Goal: Information Seeking & Learning: Learn about a topic

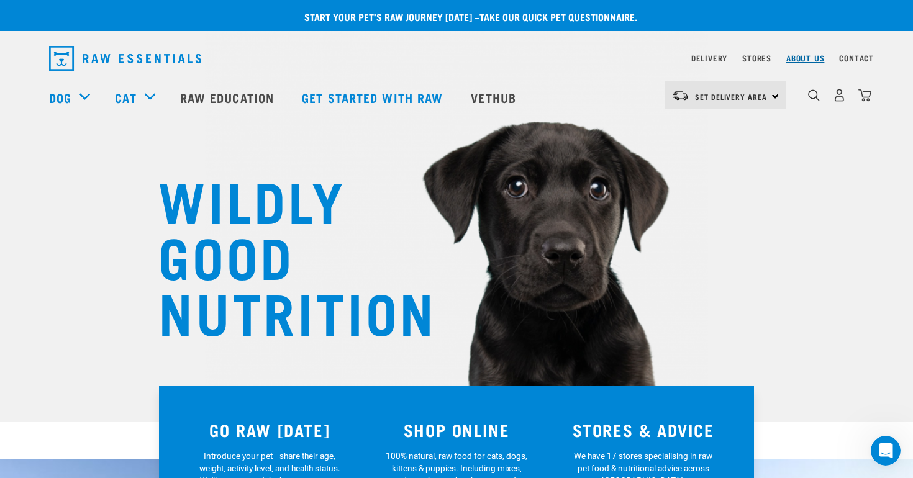
click at [796, 60] on link "About Us" at bounding box center [805, 58] width 38 height 4
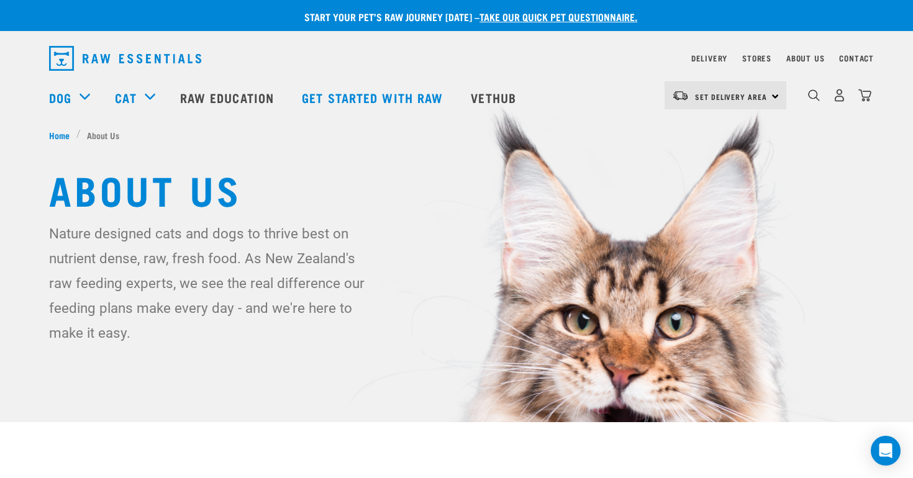
click at [691, 55] on div "Delivery" at bounding box center [709, 58] width 36 height 15
click at [691, 60] on link "Delivery" at bounding box center [709, 58] width 36 height 4
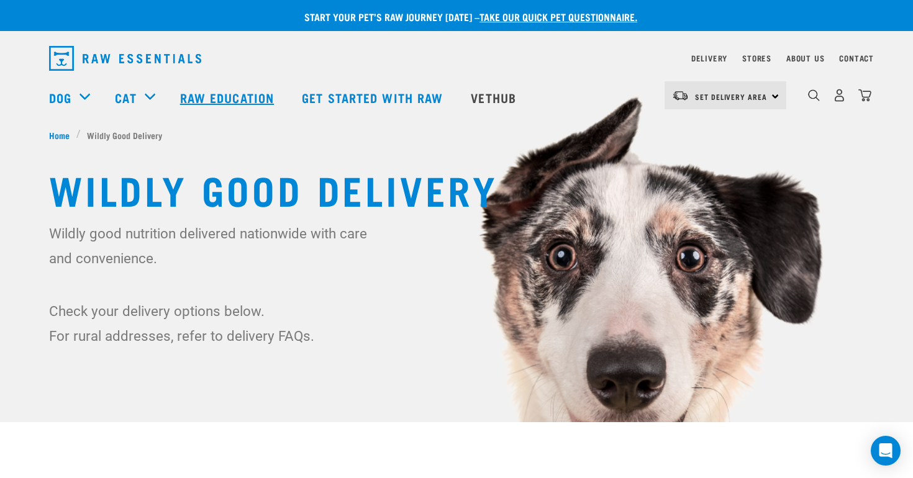
click at [238, 107] on link "Raw Education" at bounding box center [229, 98] width 122 height 50
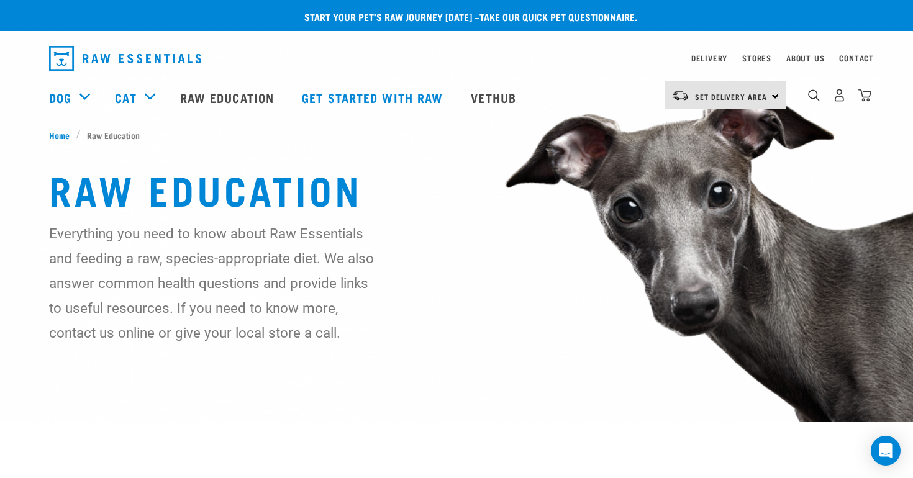
click at [152, 59] on img "dropdown navigation" at bounding box center [125, 58] width 152 height 25
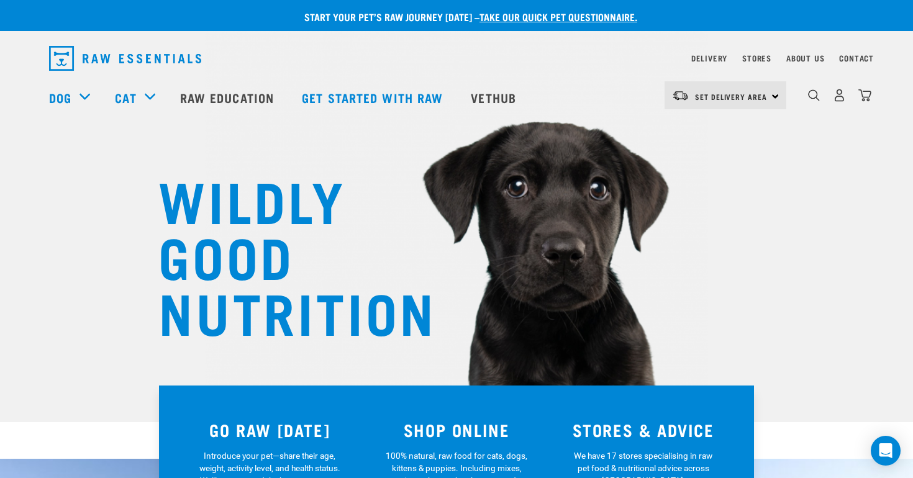
click at [32, 244] on div "WILDLY GOOD NUTRITION" at bounding box center [456, 211] width 913 height 422
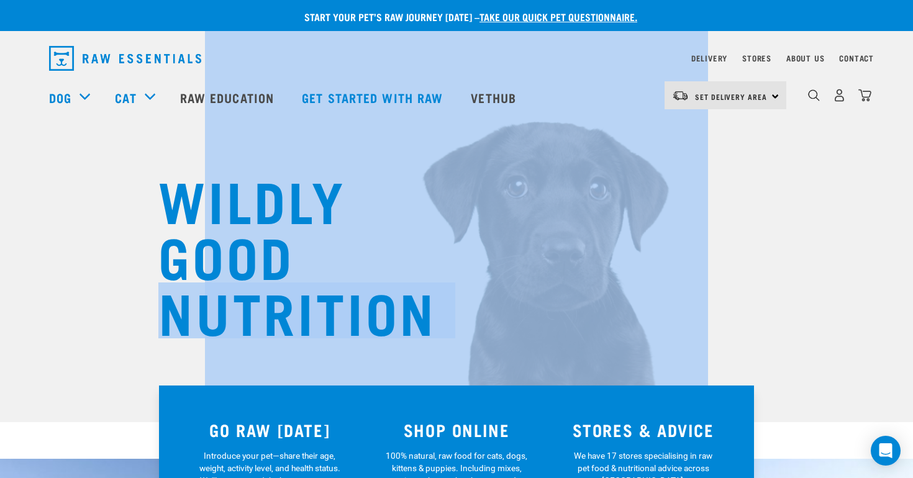
click at [32, 244] on div "WILDLY GOOD NUTRITION" at bounding box center [456, 211] width 913 height 422
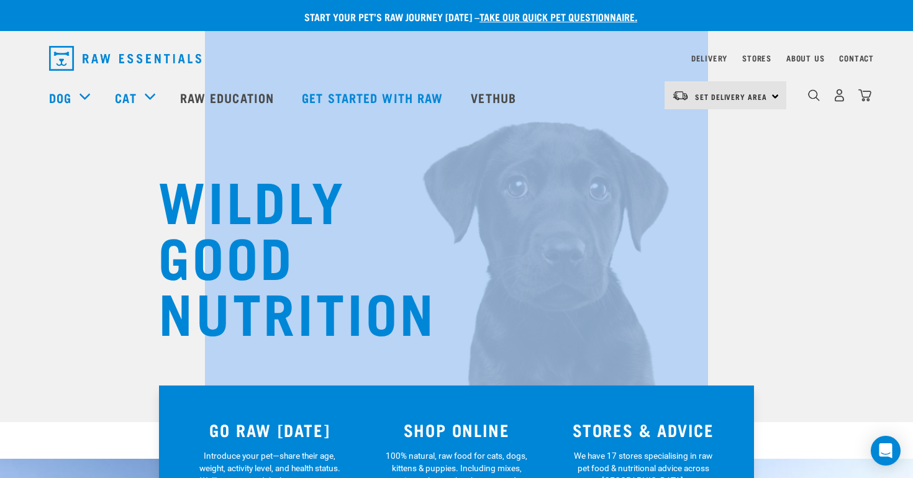
click at [32, 244] on div "WILDLY GOOD NUTRITION" at bounding box center [456, 211] width 913 height 422
click at [31, 242] on div "WILDLY GOOD NUTRITION" at bounding box center [456, 211] width 913 height 422
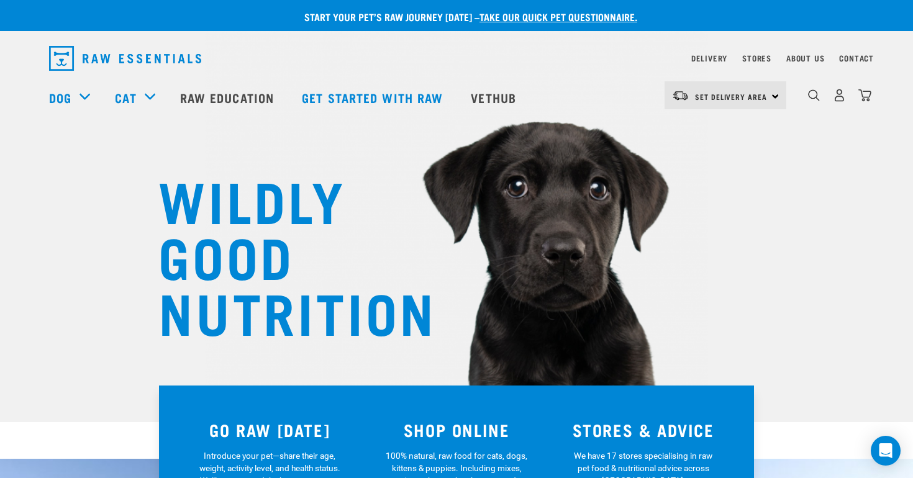
click at [249, 258] on h1 "WILDLY GOOD NUTRITION" at bounding box center [282, 255] width 248 height 168
click at [211, 235] on h1 "WILDLY GOOD NUTRITION" at bounding box center [282, 255] width 248 height 168
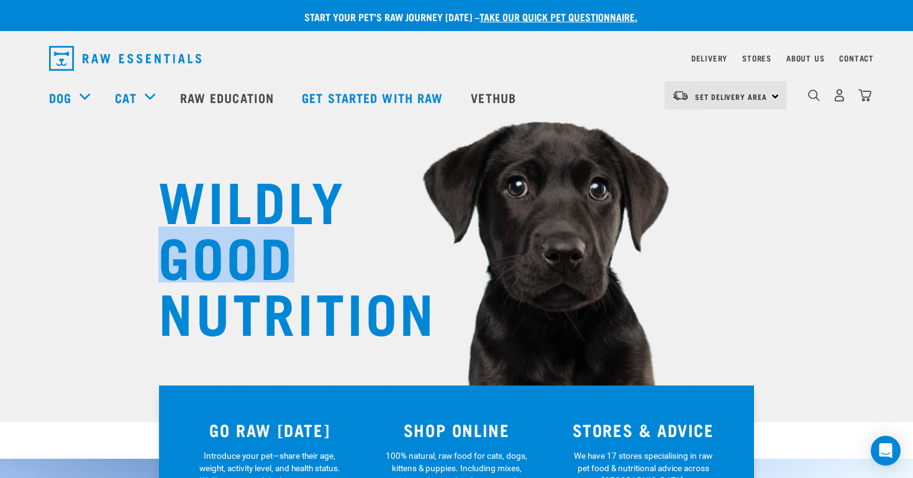
click at [211, 235] on h1 "WILDLY GOOD NUTRITION" at bounding box center [282, 255] width 248 height 168
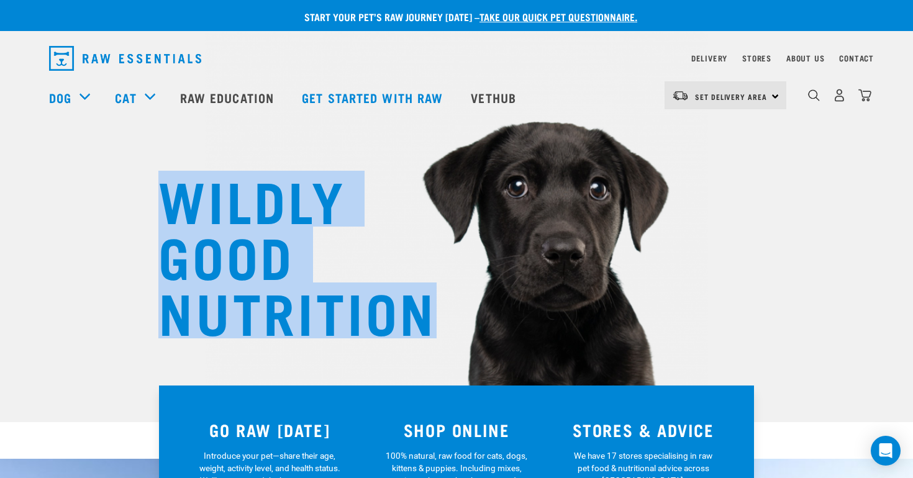
click at [211, 235] on h1 "WILDLY GOOD NUTRITION" at bounding box center [282, 255] width 248 height 168
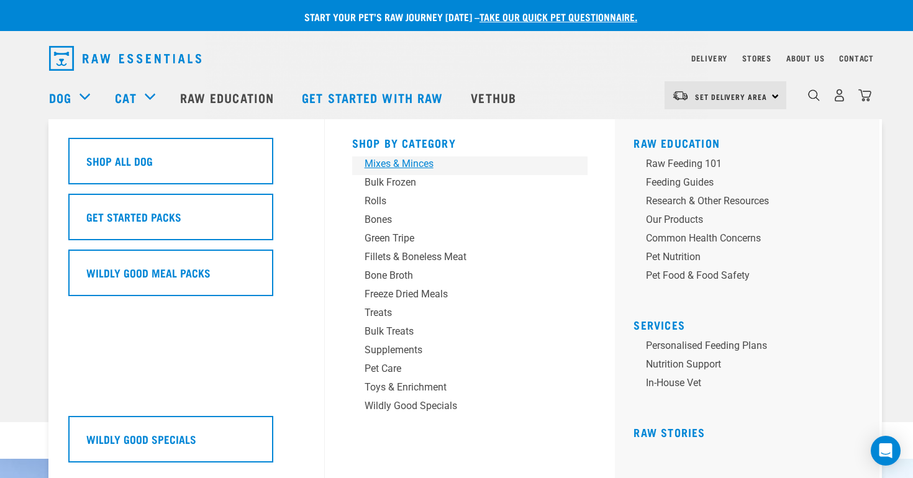
click at [378, 172] on link "Mixes & Minces" at bounding box center [470, 166] width 236 height 19
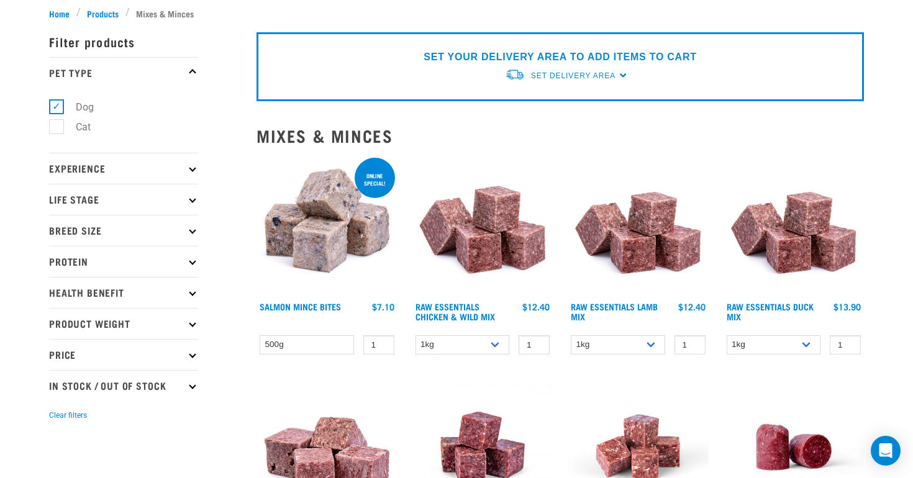
scroll to position [163, 0]
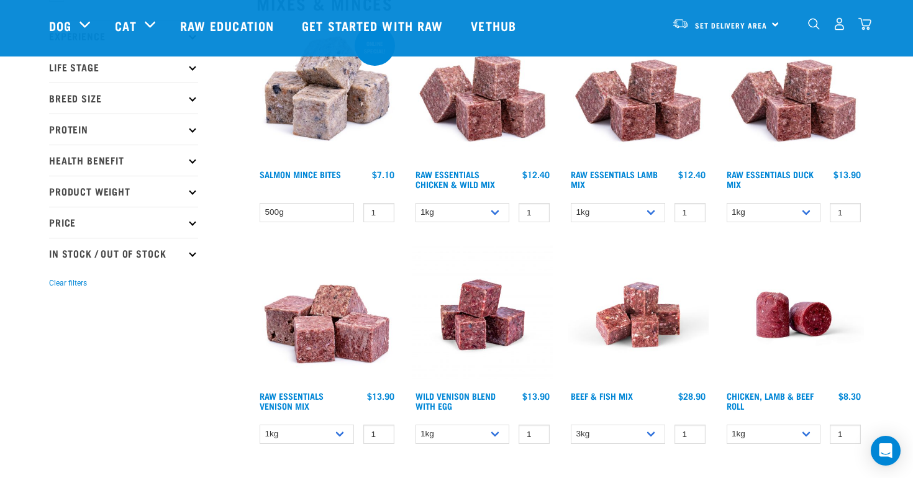
click at [125, 254] on p "In Stock / Out Of Stock" at bounding box center [123, 253] width 149 height 31
click at [158, 255] on p "In Stock / Out Of Stock" at bounding box center [123, 253] width 149 height 31
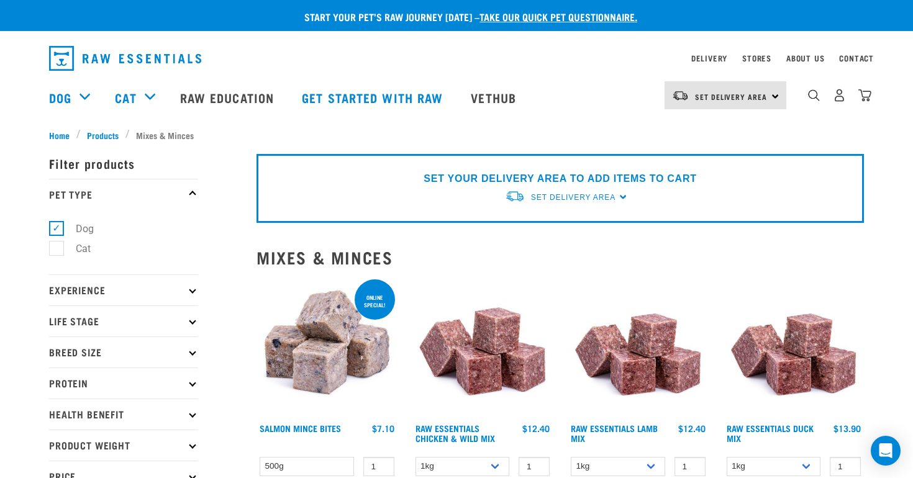
scroll to position [0, 0]
click at [495, 338] on img at bounding box center [482, 347] width 141 height 141
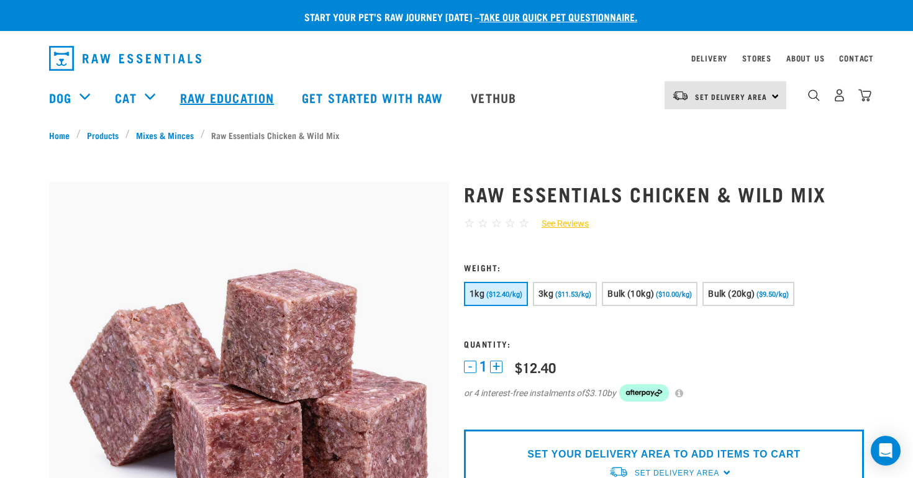
click at [260, 84] on link "Raw Education" at bounding box center [229, 98] width 122 height 50
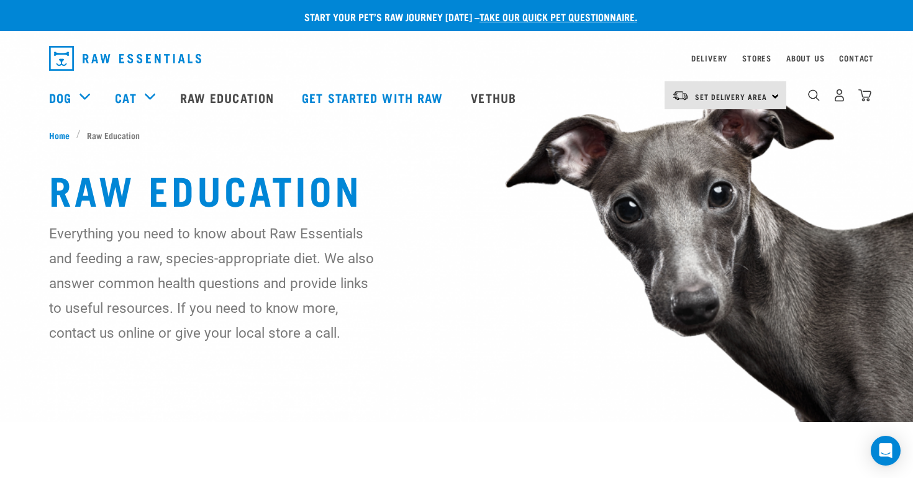
click at [115, 47] on img "dropdown navigation" at bounding box center [125, 58] width 152 height 25
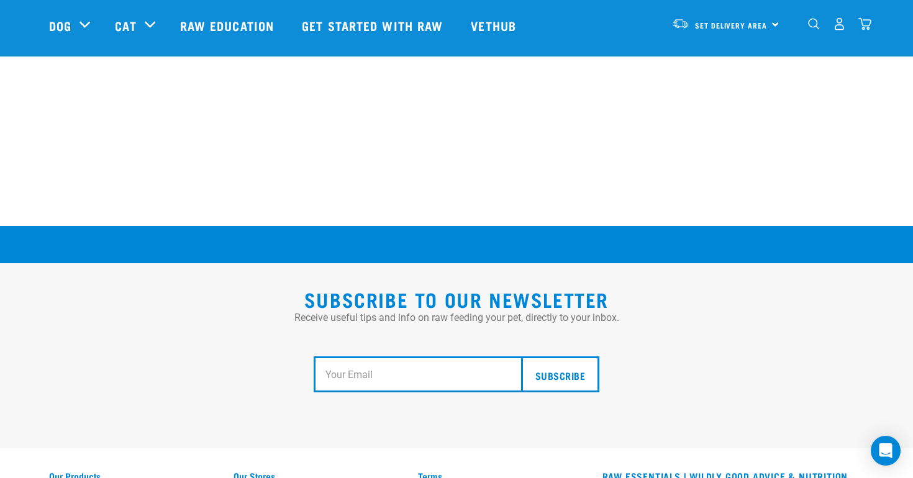
scroll to position [2093, 0]
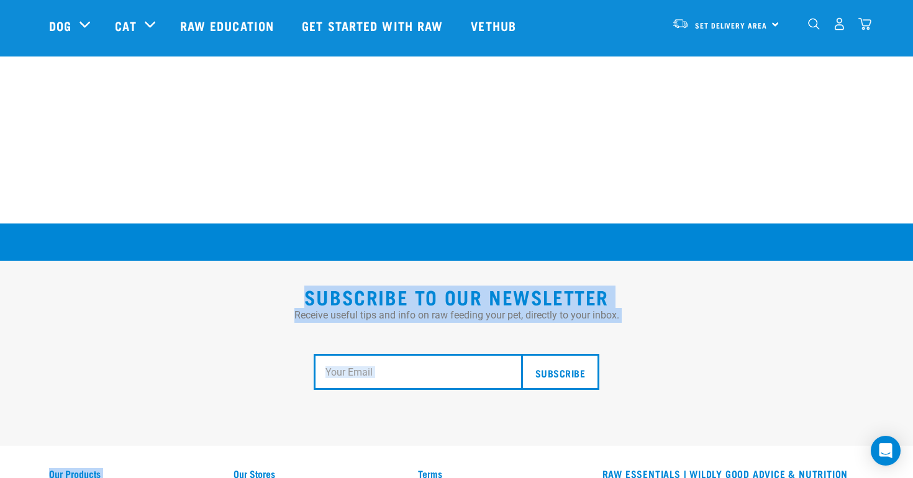
drag, startPoint x: 35, startPoint y: 275, endPoint x: 213, endPoint y: 460, distance: 256.1
click at [213, 460] on div "Subscribe to our Newsletter Receive useful tips and info on raw feeding your pe…" at bounding box center [456, 465] width 913 height 482
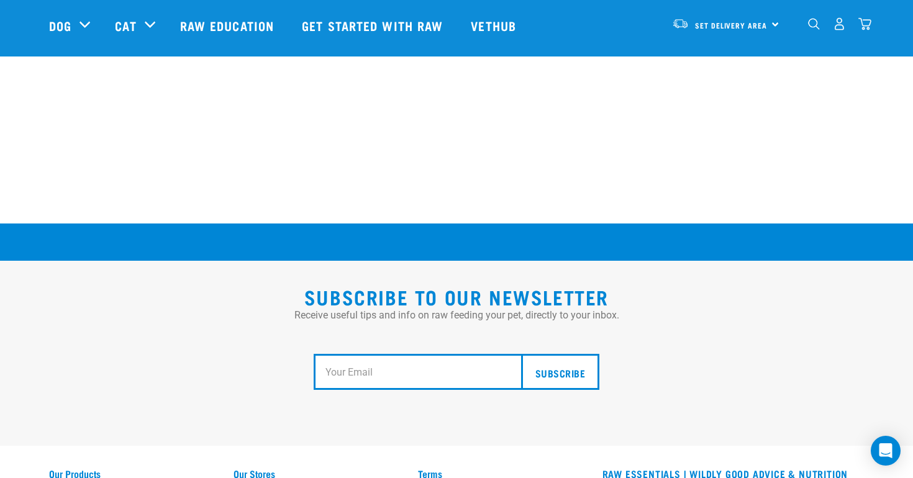
click at [181, 375] on div "Subscribe" at bounding box center [456, 372] width 815 height 98
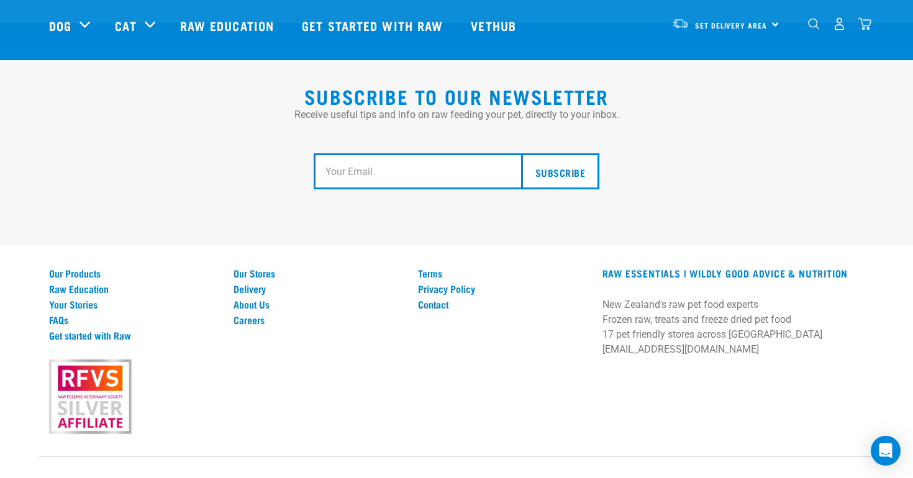
scroll to position [2294, 0]
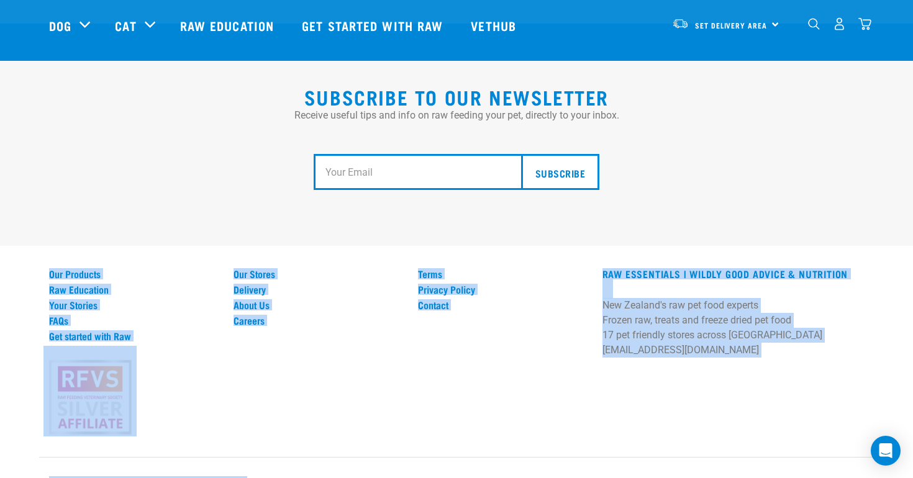
drag, startPoint x: 280, startPoint y: 463, endPoint x: 35, endPoint y: 182, distance: 372.5
click at [35, 182] on div "Subscribe to our Newsletter Receive useful tips and info on raw feeding your pe…" at bounding box center [456, 265] width 913 height 482
click at [35, 182] on div "Subscribe to our Newsletter Receive useful tips and info on raw feeding your pe…" at bounding box center [456, 153] width 913 height 185
drag, startPoint x: 35, startPoint y: 182, endPoint x: 412, endPoint y: 480, distance: 480.8
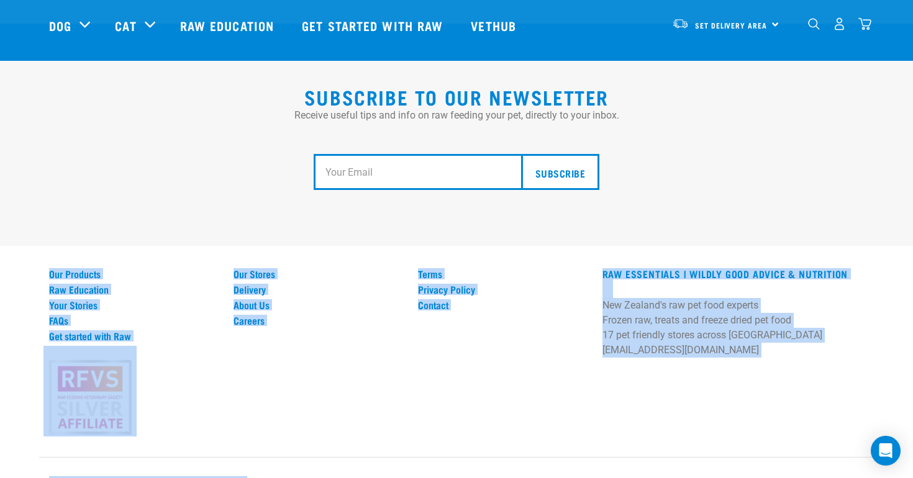
click at [398, 445] on div "Subscribe to our Newsletter Receive useful tips and info on raw feeding your pe…" at bounding box center [456, 265] width 913 height 482
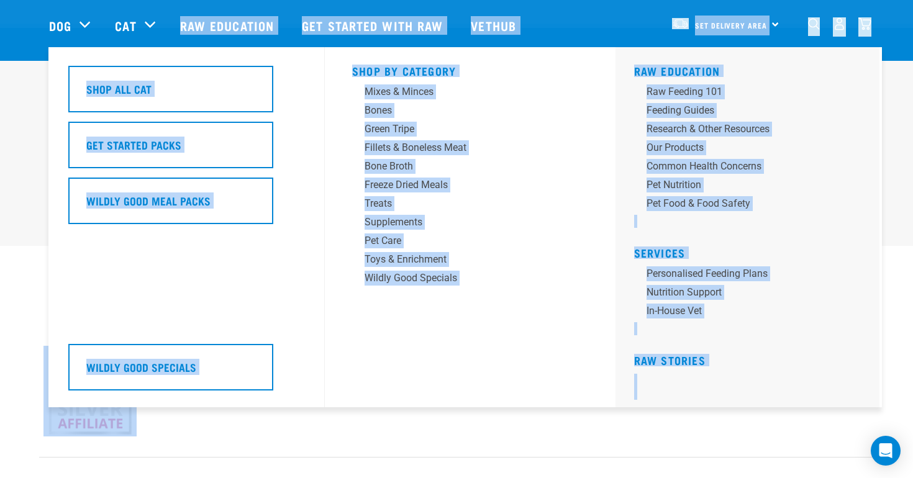
drag, startPoint x: 398, startPoint y: 445, endPoint x: 164, endPoint y: 38, distance: 470.0
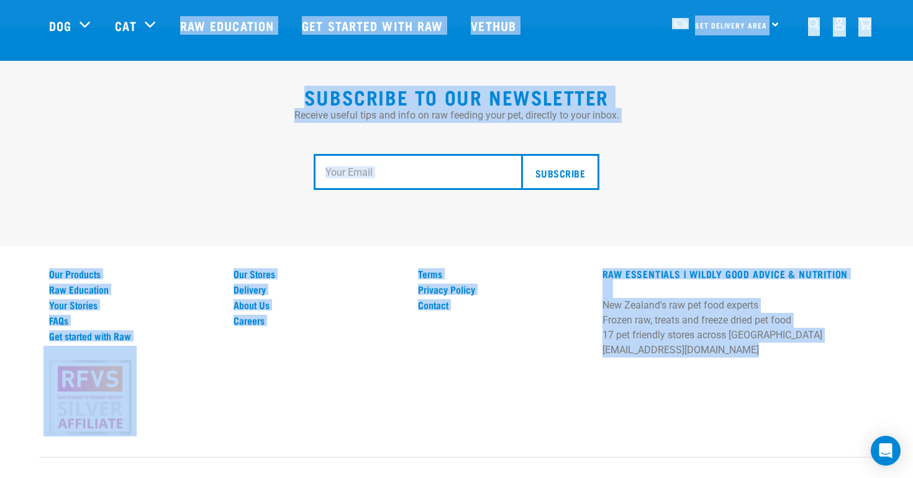
click at [154, 86] on h2 "Subscribe to our Newsletter" at bounding box center [456, 97] width 815 height 22
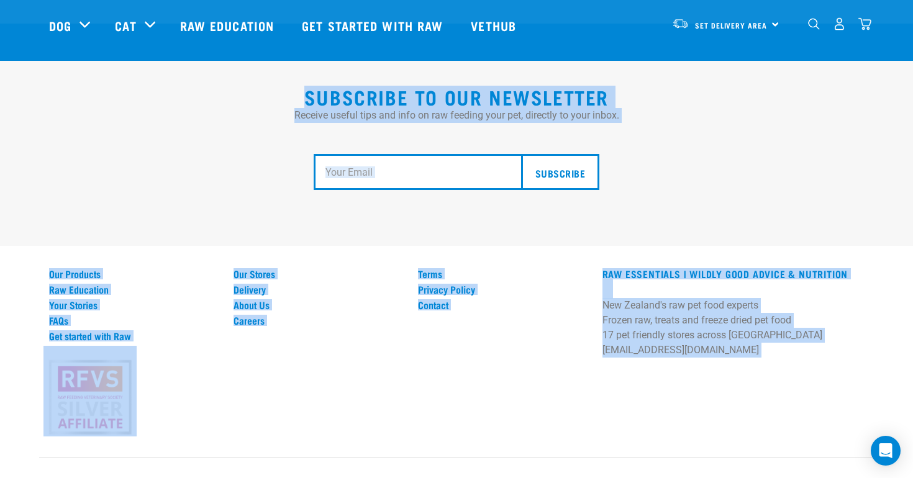
drag, startPoint x: 154, startPoint y: 76, endPoint x: 367, endPoint y: 434, distance: 416.5
click at [367, 434] on div "Subscribe to our Newsletter Receive useful tips and info on raw feeding your pe…" at bounding box center [456, 265] width 913 height 482
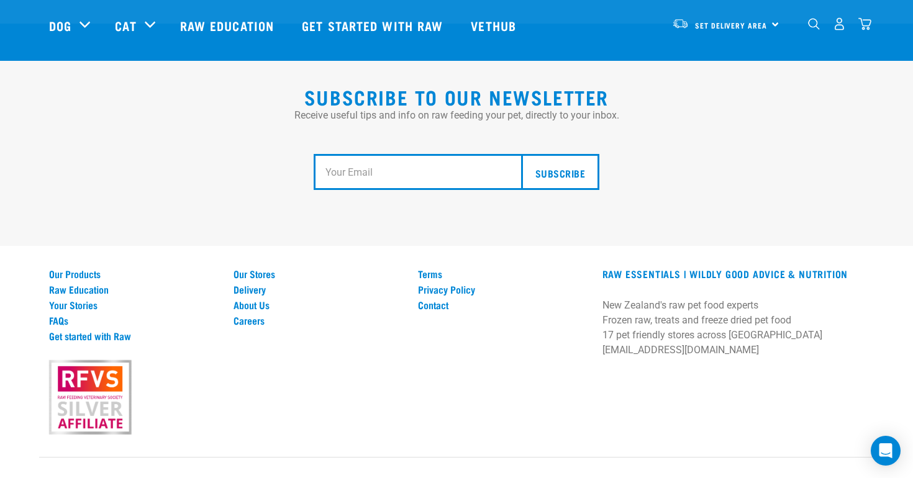
click at [367, 434] on div "Subscribe to our Newsletter Receive useful tips and info on raw feeding your pe…" at bounding box center [456, 265] width 913 height 482
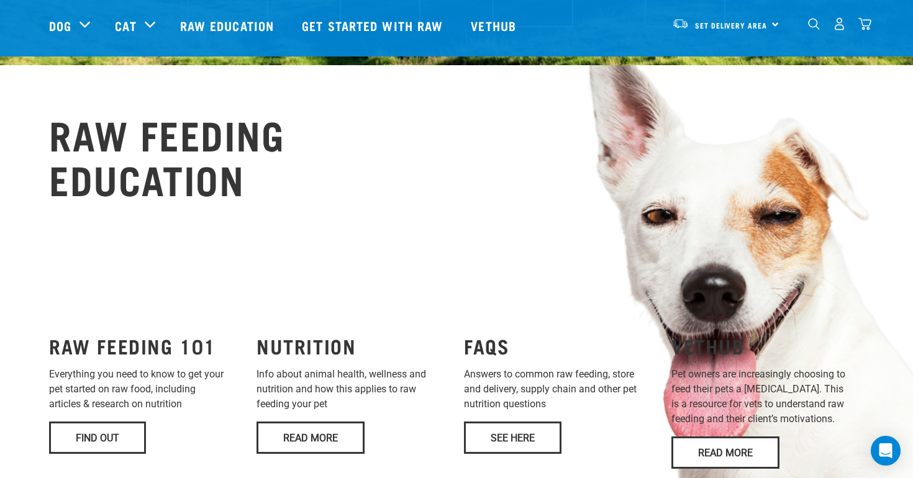
scroll to position [739, 0]
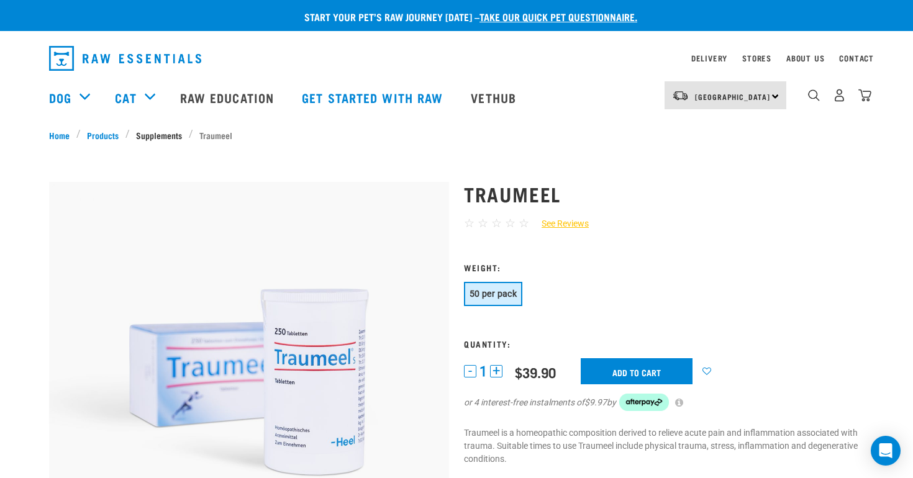
click at [150, 132] on link "Supplements" at bounding box center [159, 135] width 59 height 13
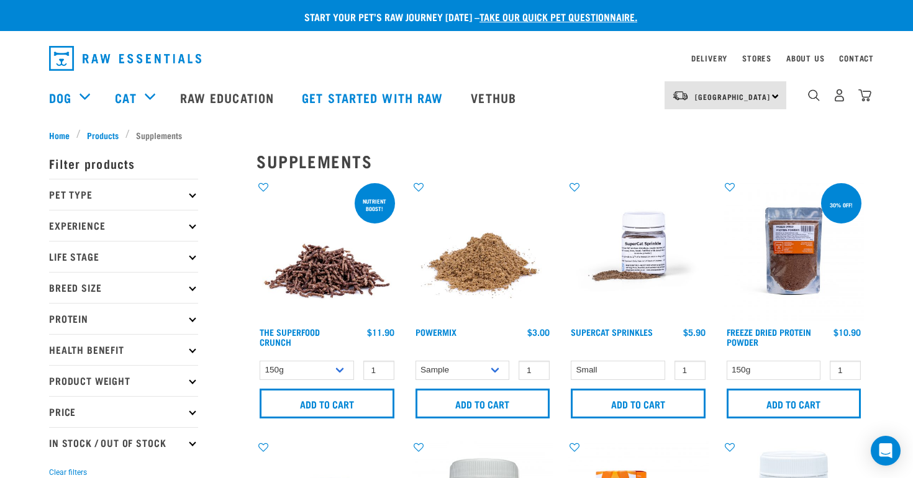
click at [690, 127] on div "×" at bounding box center [456, 125] width 913 height 6
click at [302, 156] on h2 "Supplements" at bounding box center [561, 161] width 608 height 19
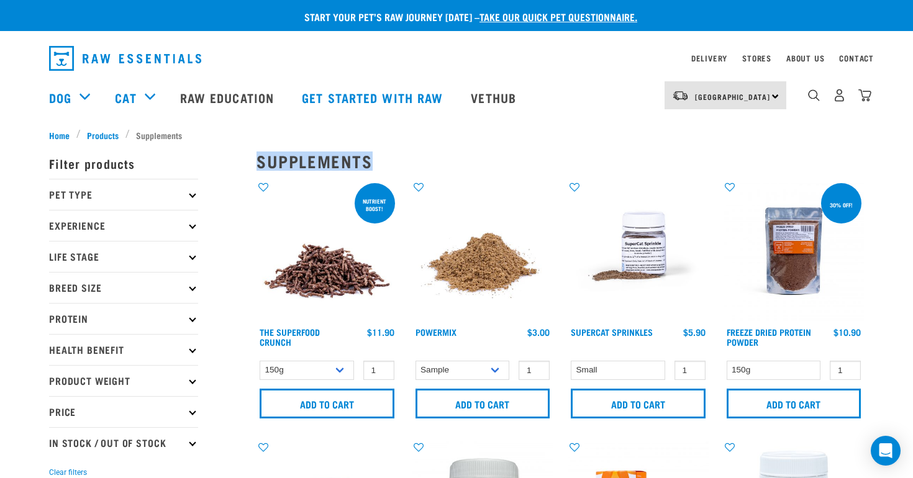
click at [302, 156] on h2 "Supplements" at bounding box center [561, 161] width 608 height 19
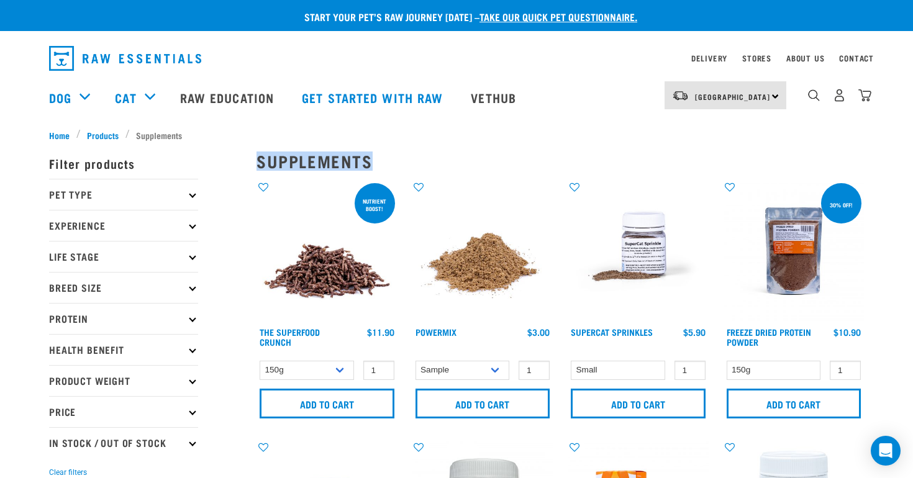
click at [302, 156] on h2 "Supplements" at bounding box center [561, 161] width 608 height 19
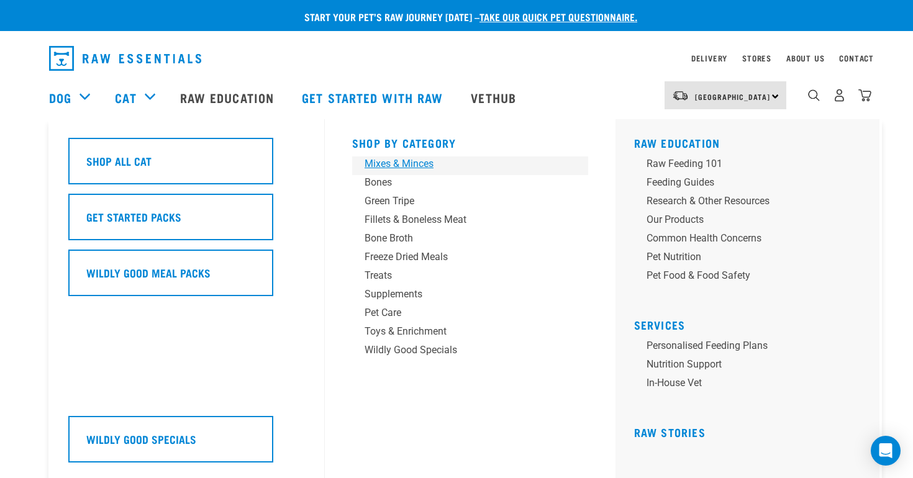
click at [394, 161] on div "Mixes & Minces" at bounding box center [462, 164] width 194 height 15
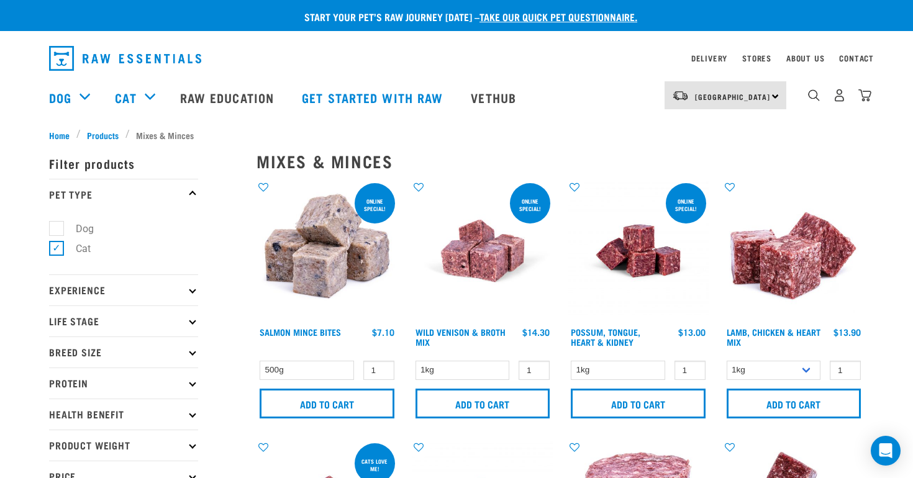
click at [58, 230] on label "Dog" at bounding box center [77, 229] width 43 height 16
click at [57, 230] on input "Dog" at bounding box center [53, 226] width 8 height 8
checkbox input "true"
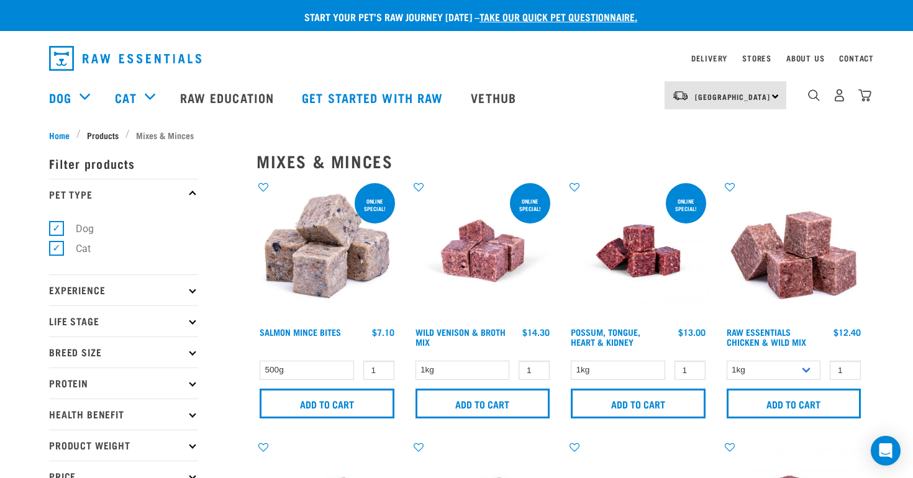
click at [105, 133] on span "Products" at bounding box center [103, 135] width 32 height 13
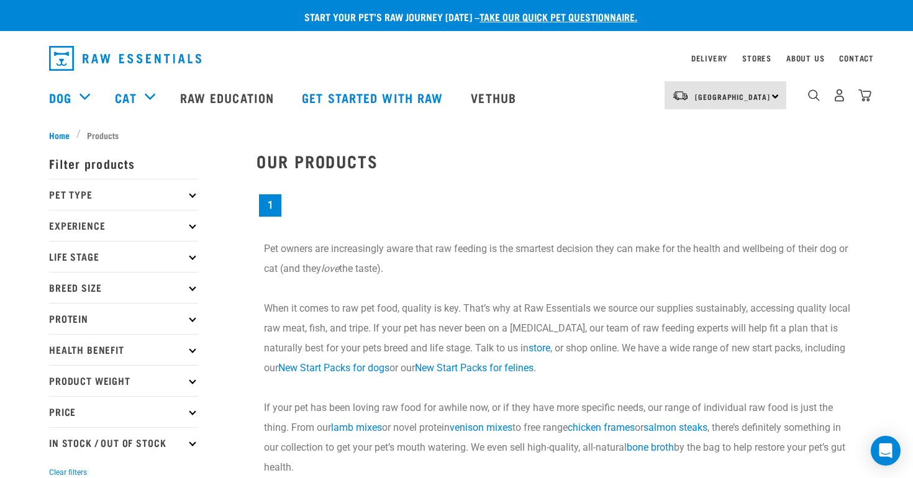
click at [142, 189] on p "Pet Type" at bounding box center [123, 194] width 149 height 31
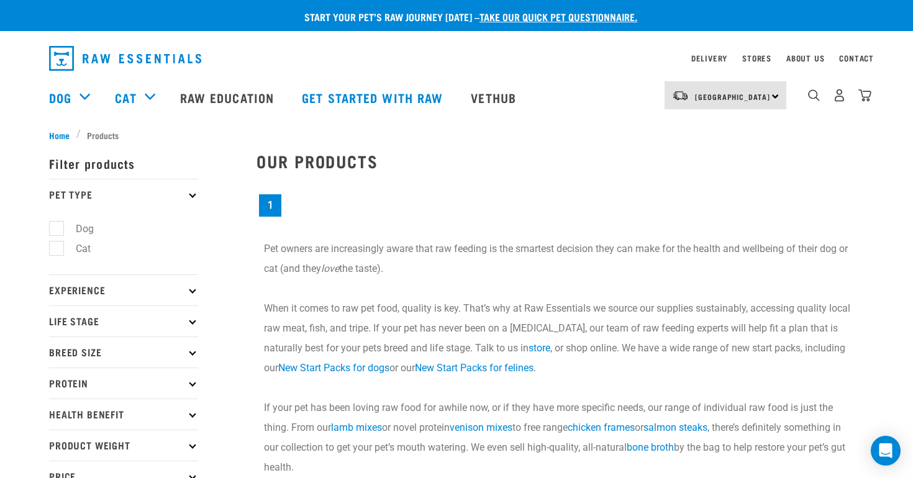
click at [142, 189] on p "Pet Type" at bounding box center [123, 194] width 149 height 31
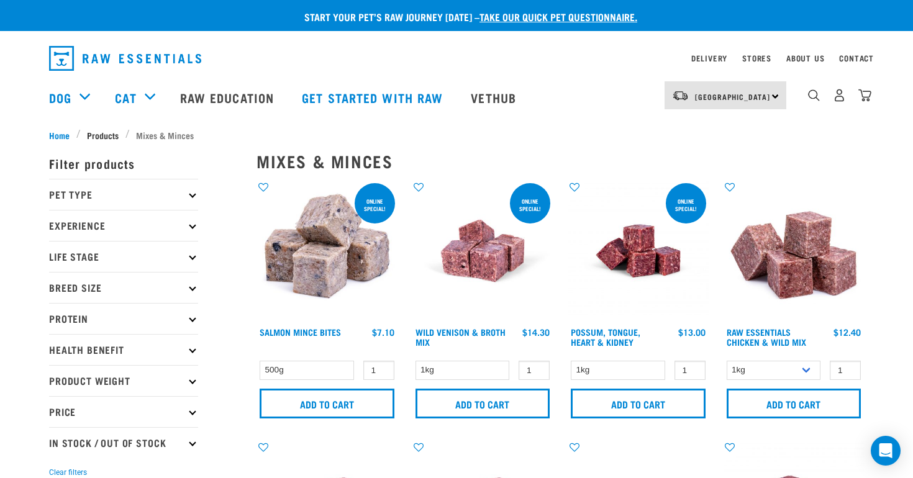
click at [97, 133] on span "Products" at bounding box center [103, 135] width 32 height 13
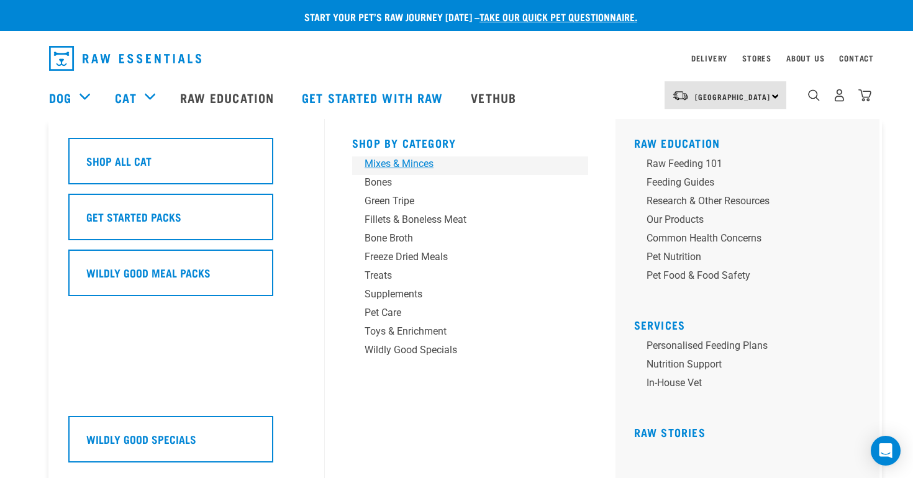
click at [397, 163] on div "Mixes & Minces" at bounding box center [462, 164] width 194 height 15
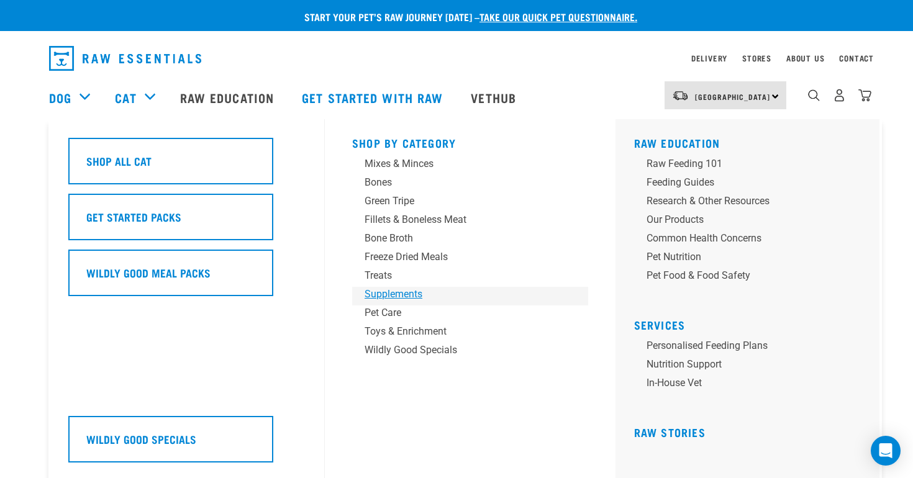
click at [394, 289] on div "Supplements" at bounding box center [462, 294] width 194 height 15
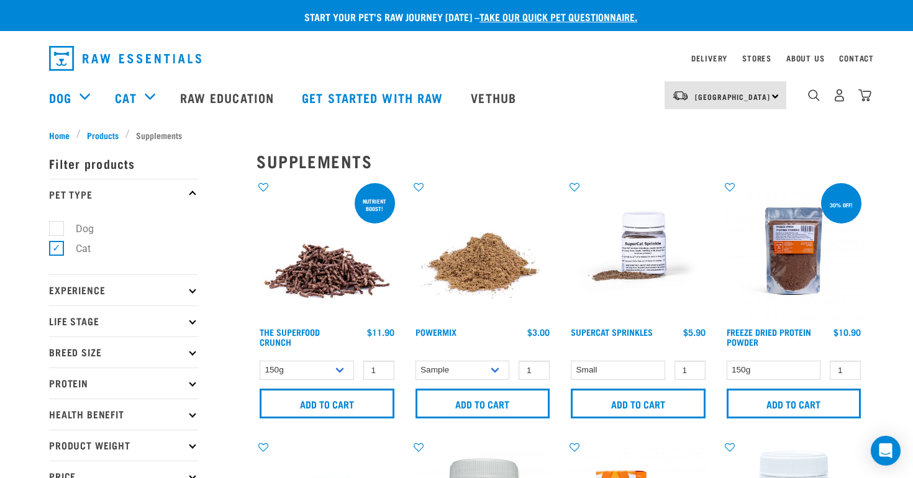
scroll to position [2, 0]
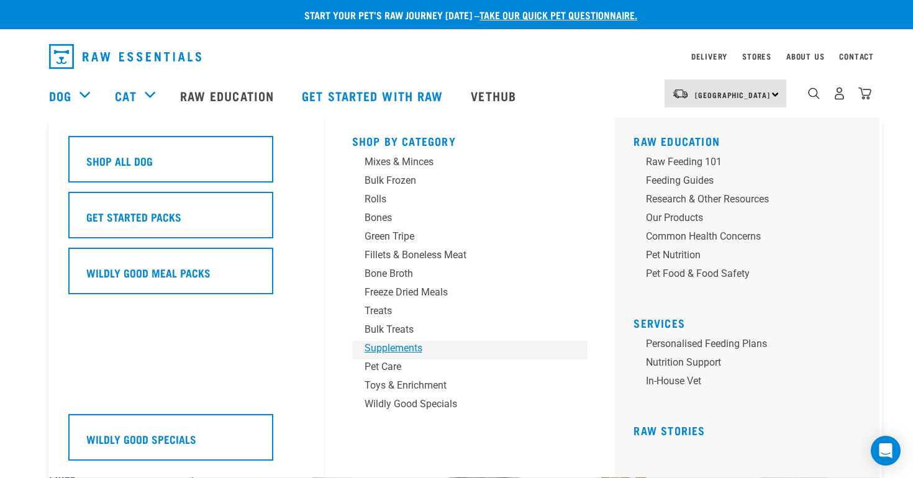
click at [400, 351] on div "Supplements" at bounding box center [462, 348] width 194 height 15
